Goal: Task Accomplishment & Management: Manage account settings

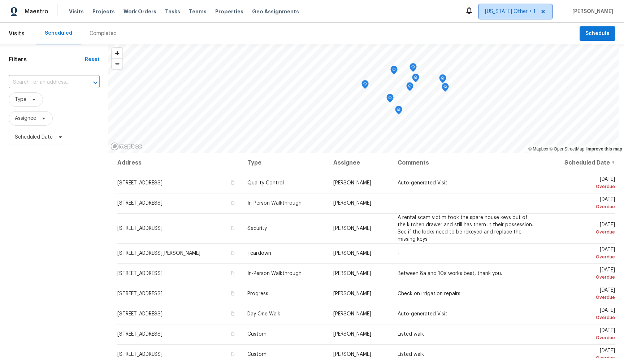
click at [546, 12] on icon at bounding box center [543, 12] width 6 height 6
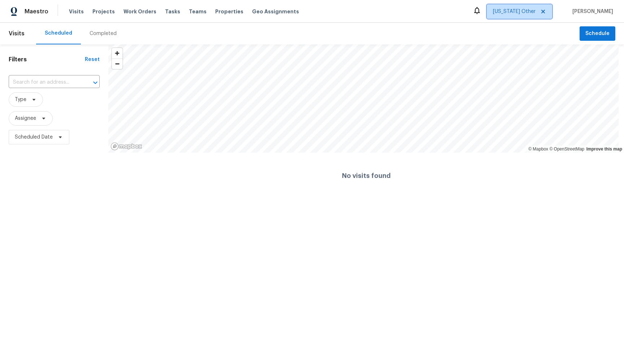
click at [545, 12] on icon at bounding box center [543, 12] width 4 height 4
click at [530, 10] on span "Alabama Other" at bounding box center [514, 11] width 43 height 7
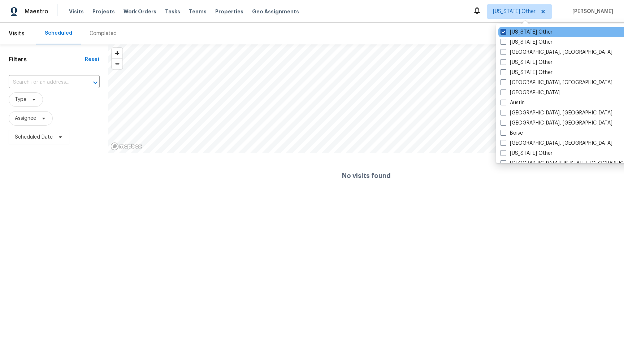
click at [505, 29] on span at bounding box center [503, 32] width 6 height 6
click at [505, 29] on input "Alabama Other" at bounding box center [502, 31] width 5 height 5
checkbox input "true"
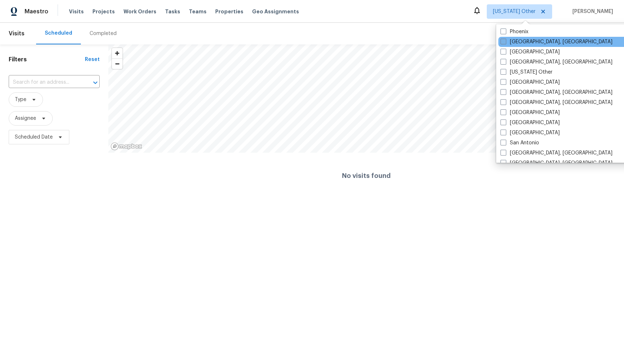
scroll to position [859, 0]
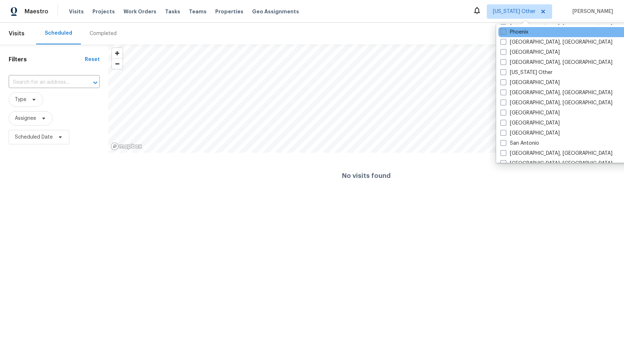
click at [503, 34] on span at bounding box center [503, 32] width 6 height 6
click at [503, 33] on input "Phoenix" at bounding box center [502, 31] width 5 height 5
checkbox input "true"
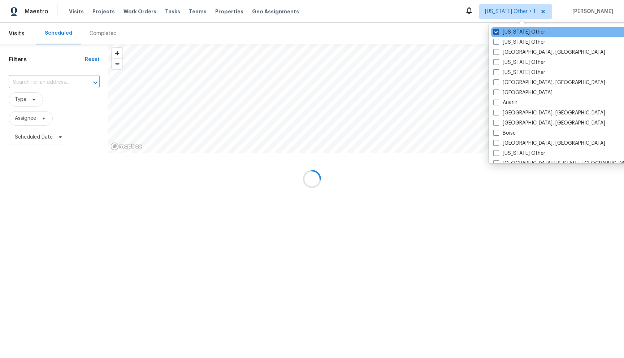
click at [495, 31] on span at bounding box center [496, 32] width 6 height 6
click at [495, 31] on input "Alabama Other" at bounding box center [495, 31] width 5 height 5
checkbox input "false"
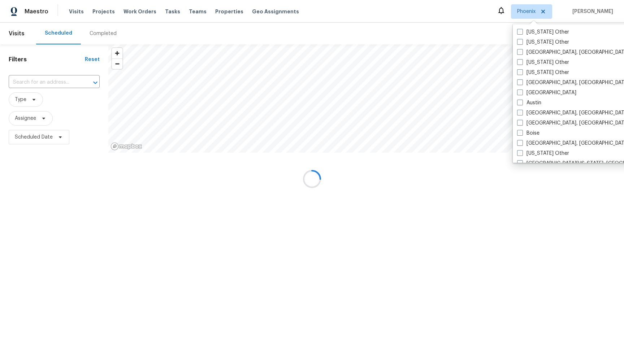
click at [159, 30] on div at bounding box center [312, 179] width 624 height 358
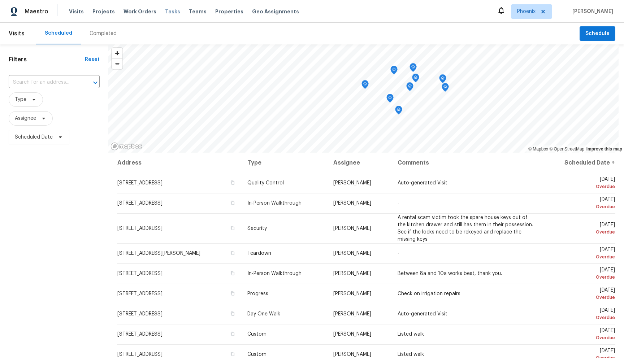
click at [165, 12] on span "Tasks" at bounding box center [172, 11] width 15 height 5
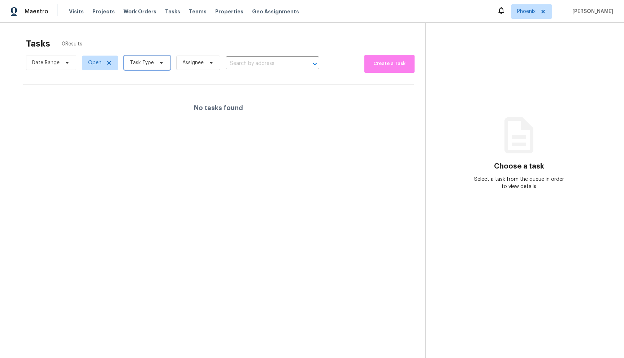
click at [140, 60] on span "Task Type" at bounding box center [142, 62] width 24 height 7
click at [111, 62] on icon at bounding box center [109, 63] width 6 height 6
click at [148, 63] on div at bounding box center [312, 179] width 624 height 358
click at [158, 45] on div at bounding box center [312, 179] width 624 height 358
click at [176, 61] on div at bounding box center [312, 179] width 624 height 358
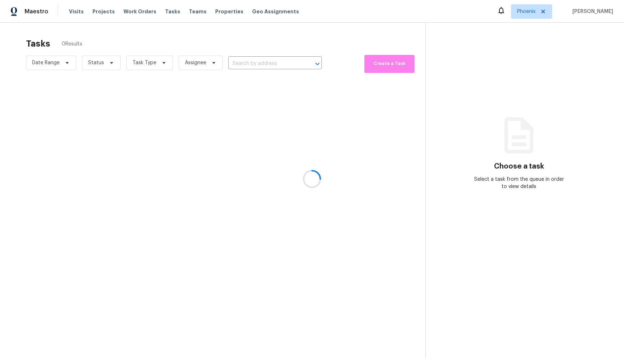
click at [147, 62] on div at bounding box center [312, 179] width 624 height 358
click at [157, 64] on div at bounding box center [312, 179] width 624 height 358
click at [164, 64] on div at bounding box center [312, 179] width 624 height 358
click at [159, 62] on div at bounding box center [312, 179] width 624 height 358
click at [158, 62] on div at bounding box center [312, 179] width 624 height 358
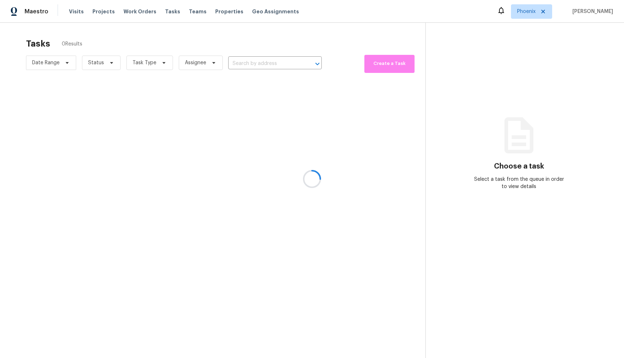
click at [145, 61] on div at bounding box center [312, 179] width 624 height 358
click at [155, 65] on span "Task Type" at bounding box center [149, 63] width 47 height 14
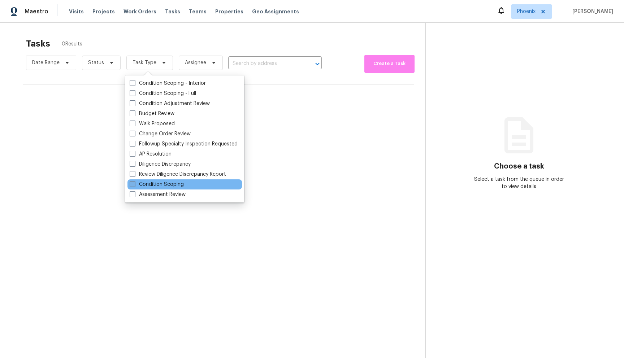
click at [141, 186] on label "Condition Scoping" at bounding box center [157, 184] width 54 height 7
click at [134, 185] on input "Condition Scoping" at bounding box center [132, 183] width 5 height 5
checkbox input "true"
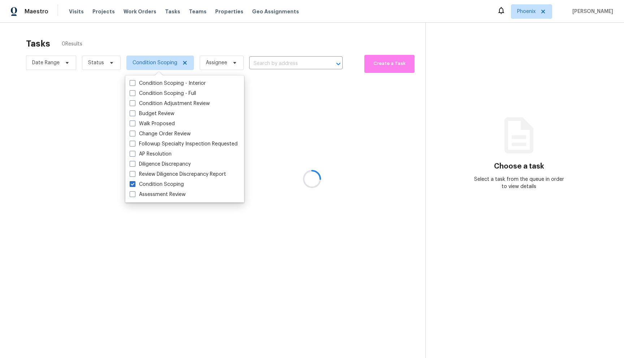
click at [276, 34] on div at bounding box center [312, 179] width 624 height 358
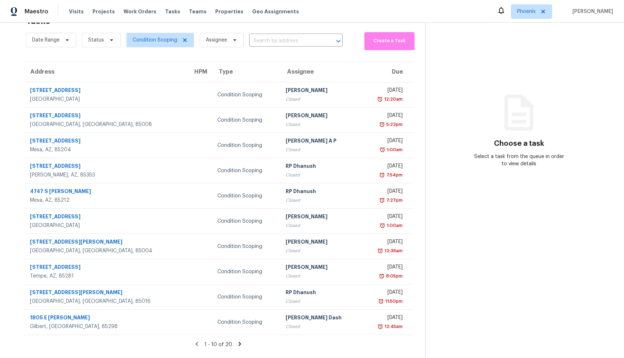
scroll to position [28, 0]
click at [239, 342] on icon at bounding box center [240, 344] width 3 height 4
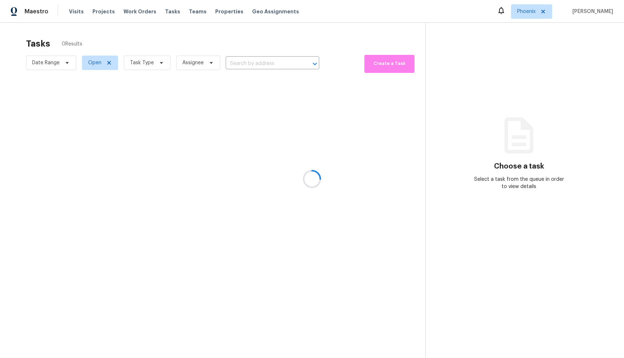
click at [110, 63] on div at bounding box center [312, 179] width 624 height 358
click at [111, 35] on div "Tasks 0 Results" at bounding box center [225, 43] width 399 height 19
click at [78, 12] on span "Visits" at bounding box center [76, 11] width 15 height 7
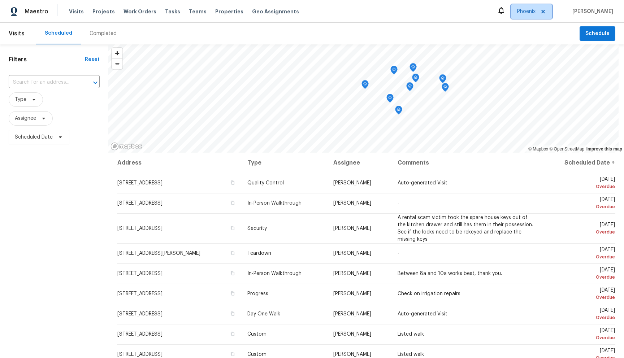
click at [546, 12] on icon at bounding box center [543, 12] width 6 height 6
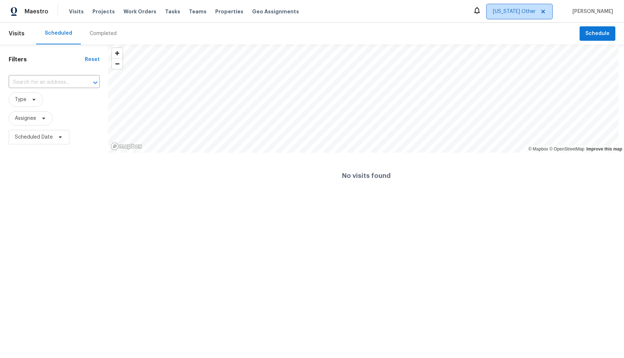
click at [546, 10] on icon at bounding box center [543, 12] width 6 height 6
click at [544, 12] on icon at bounding box center [543, 12] width 6 height 6
click at [527, 12] on div at bounding box center [312, 179] width 624 height 358
click at [515, 13] on div at bounding box center [312, 179] width 624 height 358
click at [538, 8] on div at bounding box center [312, 179] width 624 height 358
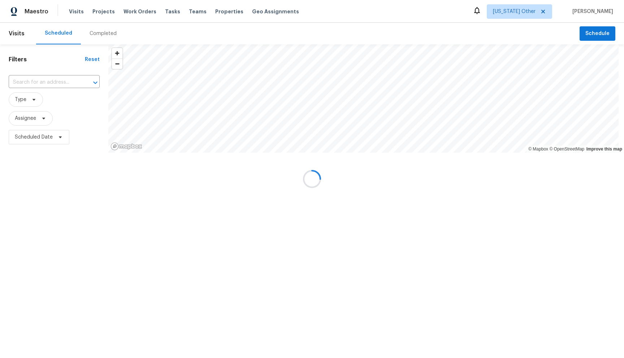
click at [542, 9] on div at bounding box center [312, 179] width 624 height 358
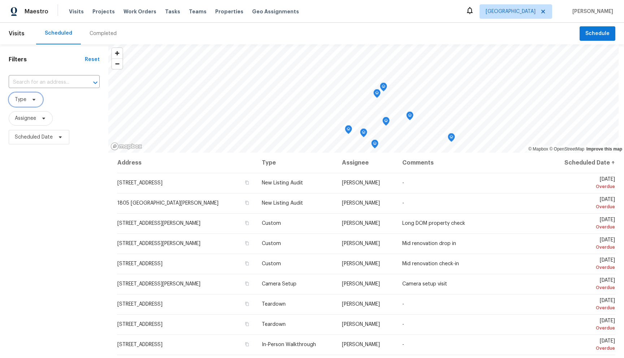
click at [35, 99] on icon at bounding box center [34, 100] width 6 height 6
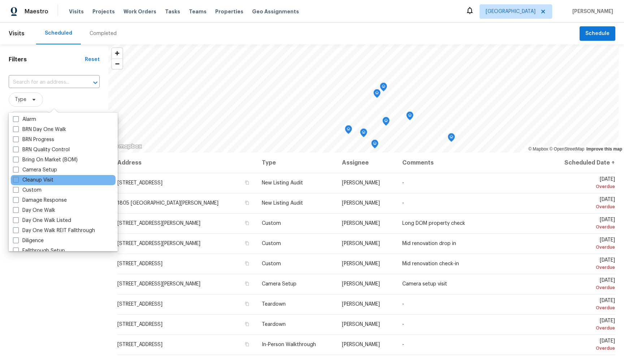
scroll to position [42, 0]
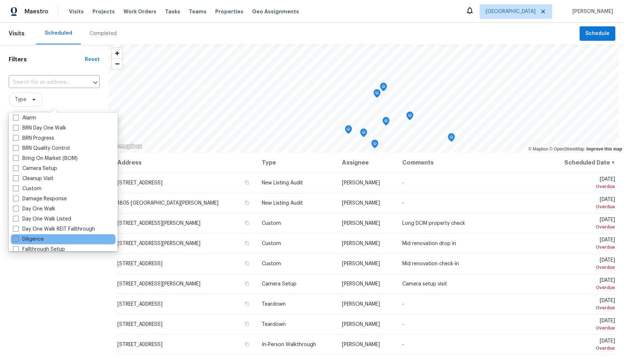
click at [16, 237] on span at bounding box center [16, 239] width 6 height 6
click at [16, 237] on input "Diligence" at bounding box center [15, 238] width 5 height 5
checkbox input "true"
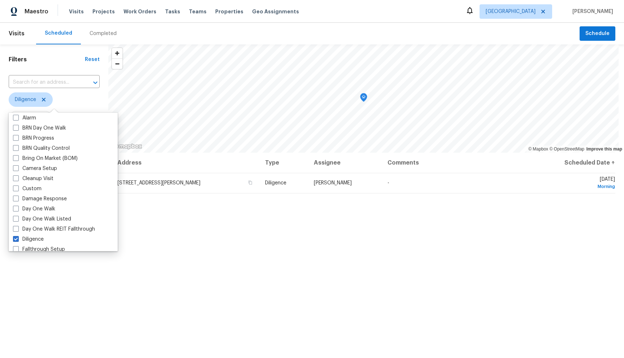
click at [63, 294] on div "Filters Reset ​ Diligence Assignee Scheduled Date" at bounding box center [54, 241] width 108 height 395
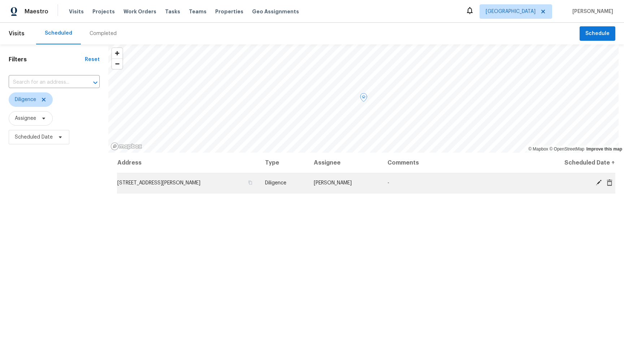
click at [148, 179] on td "[STREET_ADDRESS][PERSON_NAME]" at bounding box center [188, 183] width 142 height 20
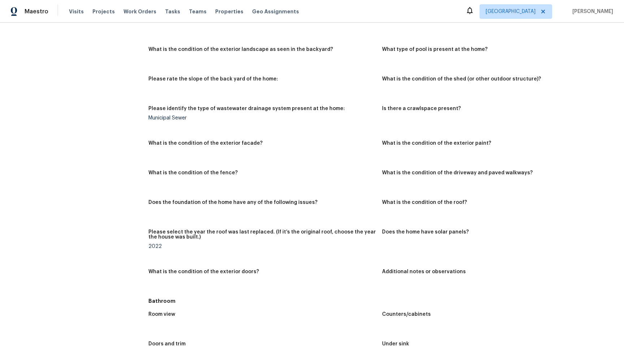
scroll to position [446, 0]
